Goal: Task Accomplishment & Management: Use online tool/utility

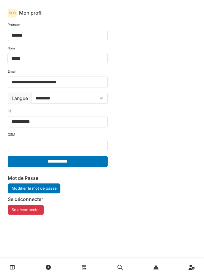
click at [87, 266] on link at bounding box center [84, 267] width 15 height 14
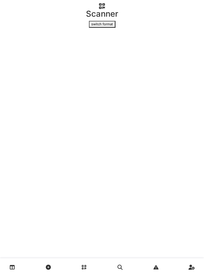
click at [10, 268] on icon at bounding box center [12, 267] width 5 height 5
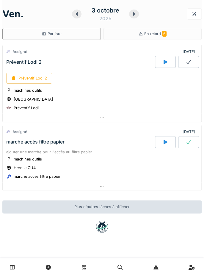
click at [35, 79] on div "Préventif Lodi 2" at bounding box center [29, 78] width 46 height 11
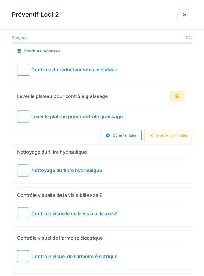
scroll to position [200, 0]
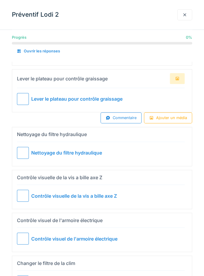
click at [189, 12] on div at bounding box center [185, 14] width 15 height 11
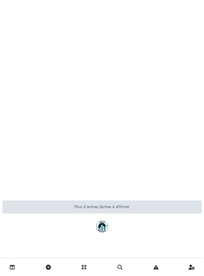
scroll to position [0, 0]
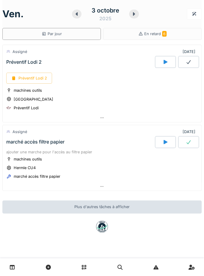
click at [19, 274] on link at bounding box center [12, 267] width 15 height 14
click at [15, 266] on link at bounding box center [12, 267] width 15 height 14
click at [182, 34] on div "En retard 6" at bounding box center [152, 34] width 99 height 12
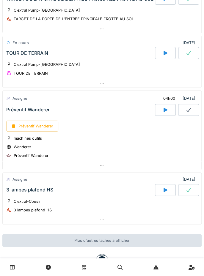
scroll to position [330, 0]
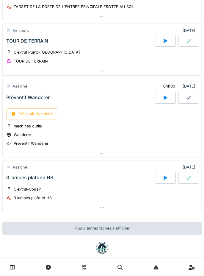
click at [35, 109] on div "Préventif Wanderer" at bounding box center [32, 113] width 52 height 11
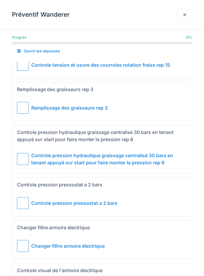
scroll to position [630, 0]
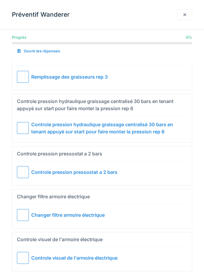
click at [24, 166] on div at bounding box center [23, 172] width 12 height 12
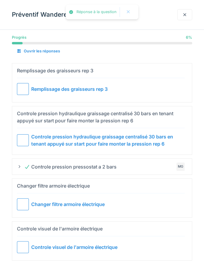
scroll to position [607, 0]
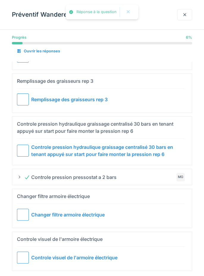
click at [19, 209] on div at bounding box center [23, 215] width 12 height 12
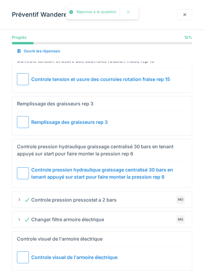
click at [19, 251] on div at bounding box center [23, 257] width 12 height 12
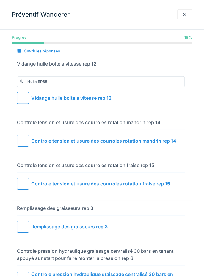
scroll to position [479, 0]
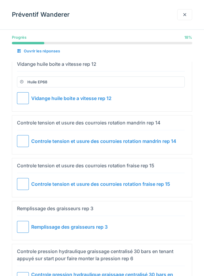
click at [25, 182] on div at bounding box center [23, 184] width 12 height 12
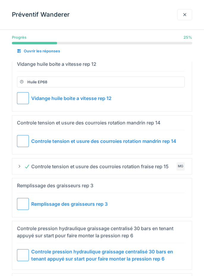
click at [20, 162] on div "Controle tension et usure des courroies rotation fraise rep 15 MG" at bounding box center [102, 167] width 170 height 10
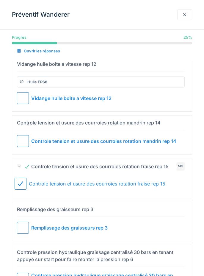
click at [24, 178] on div at bounding box center [21, 184] width 12 height 12
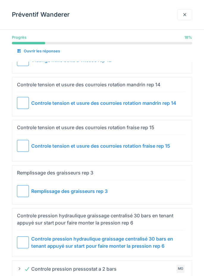
scroll to position [535, 0]
